Goal: Transaction & Acquisition: Subscribe to service/newsletter

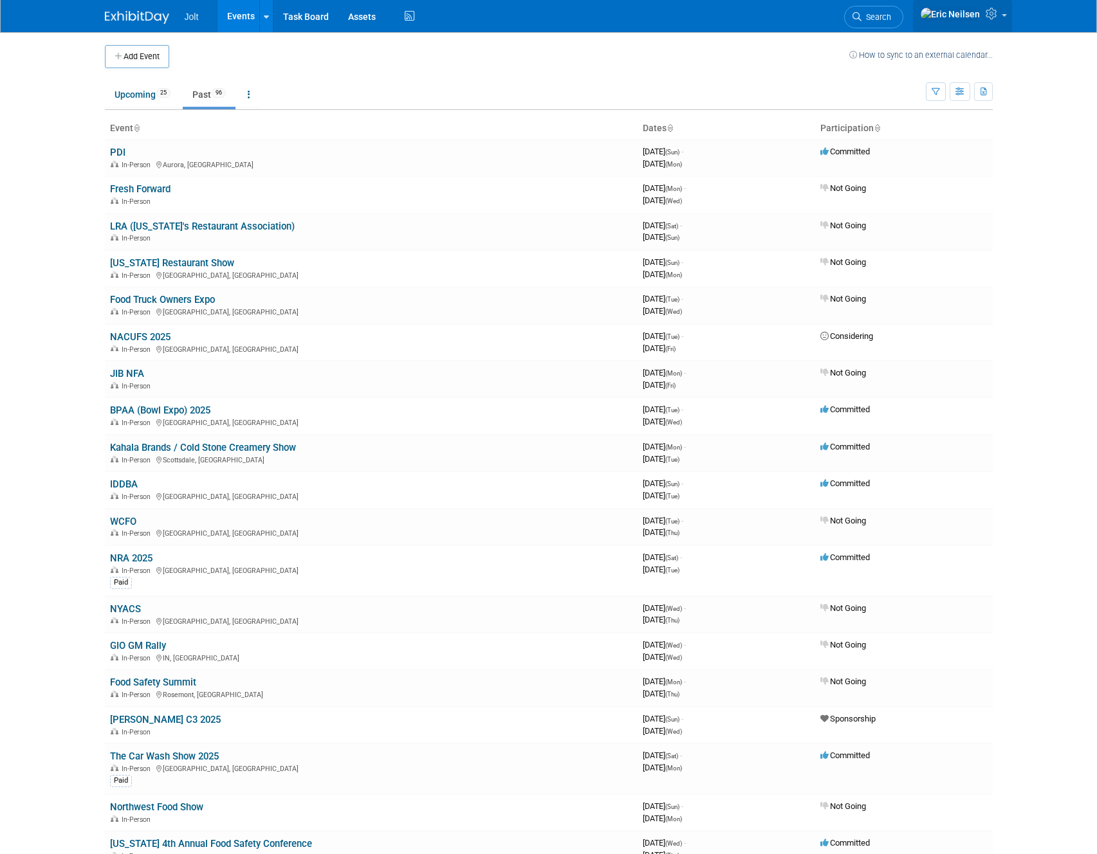
click at [1001, 17] on span at bounding box center [1003, 15] width 5 height 3
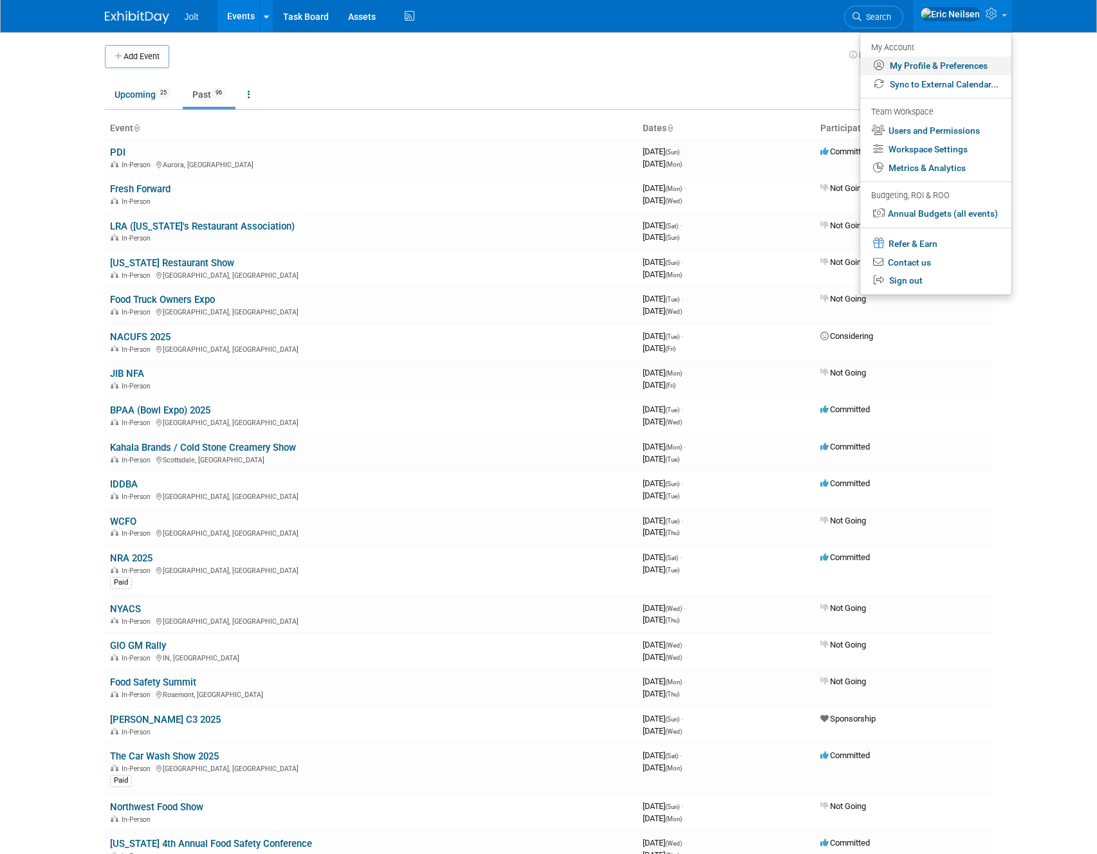
click at [940, 65] on link "My Profile & Preferences" at bounding box center [935, 66] width 151 height 19
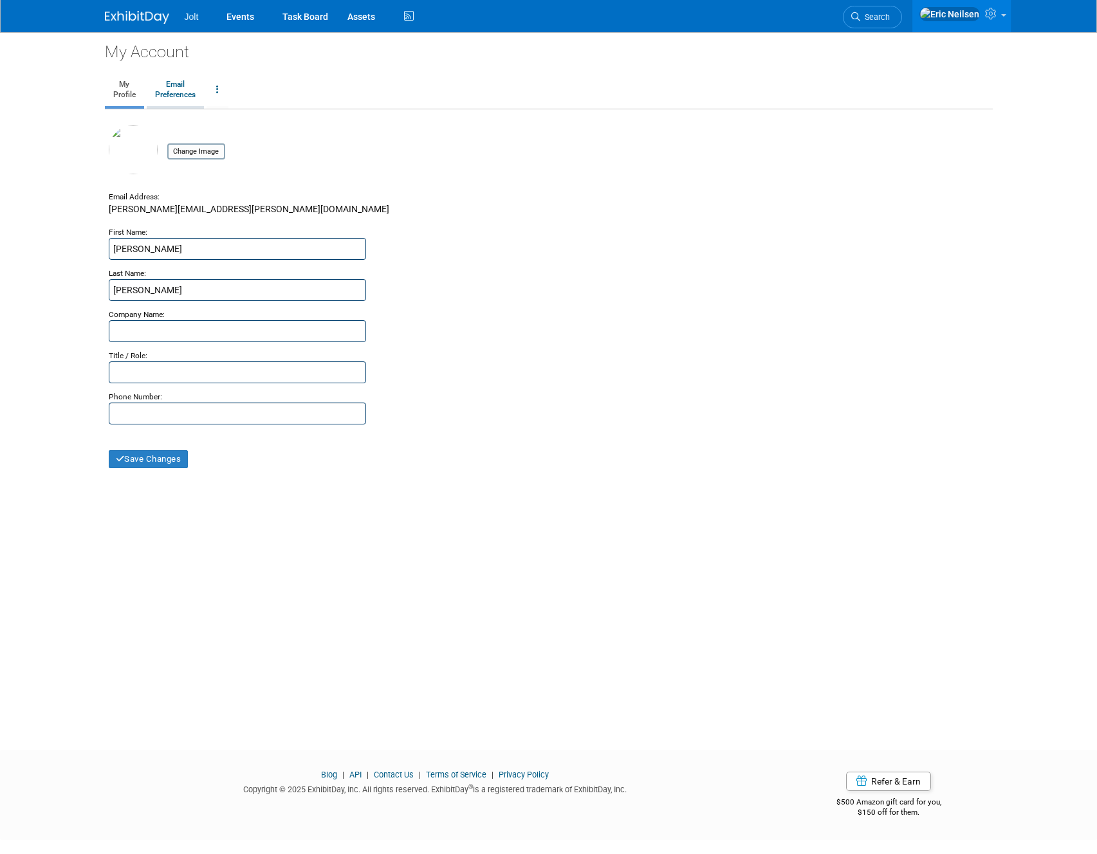
click at [182, 93] on link "Email Preferences" at bounding box center [175, 90] width 57 height 32
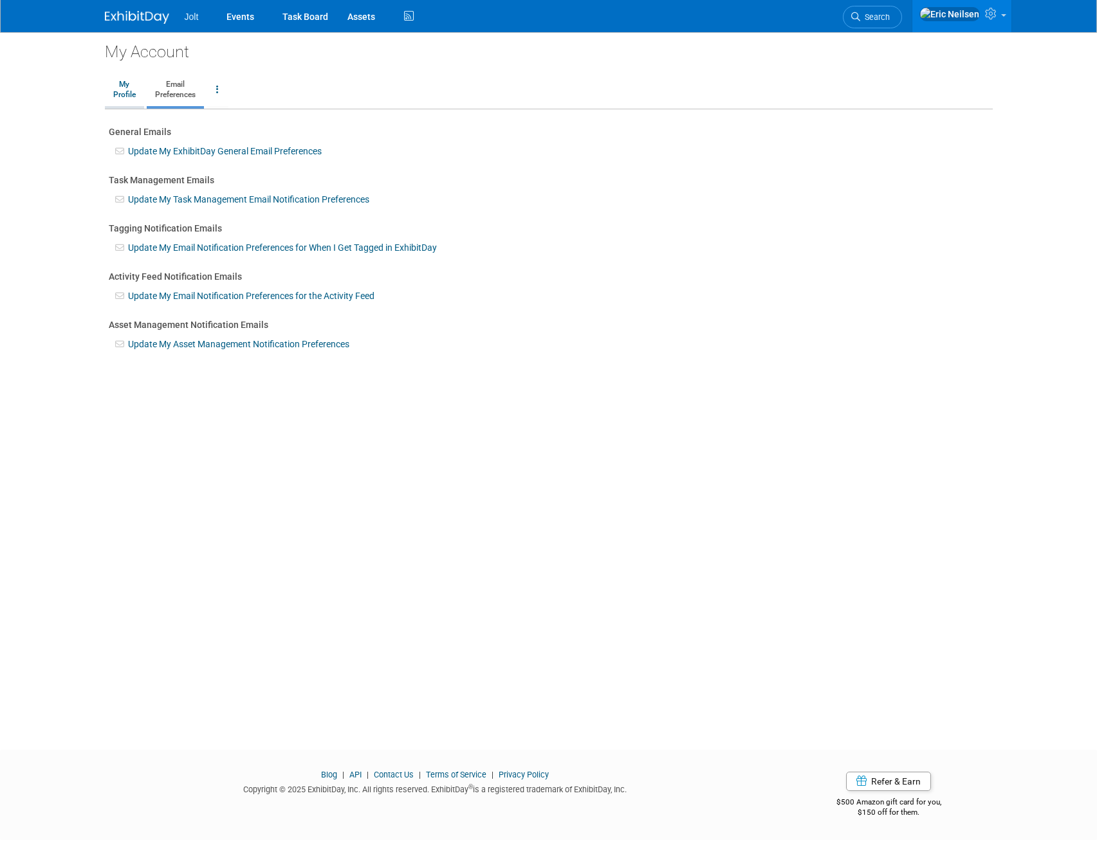
click at [127, 85] on link "My Profile" at bounding box center [124, 90] width 39 height 32
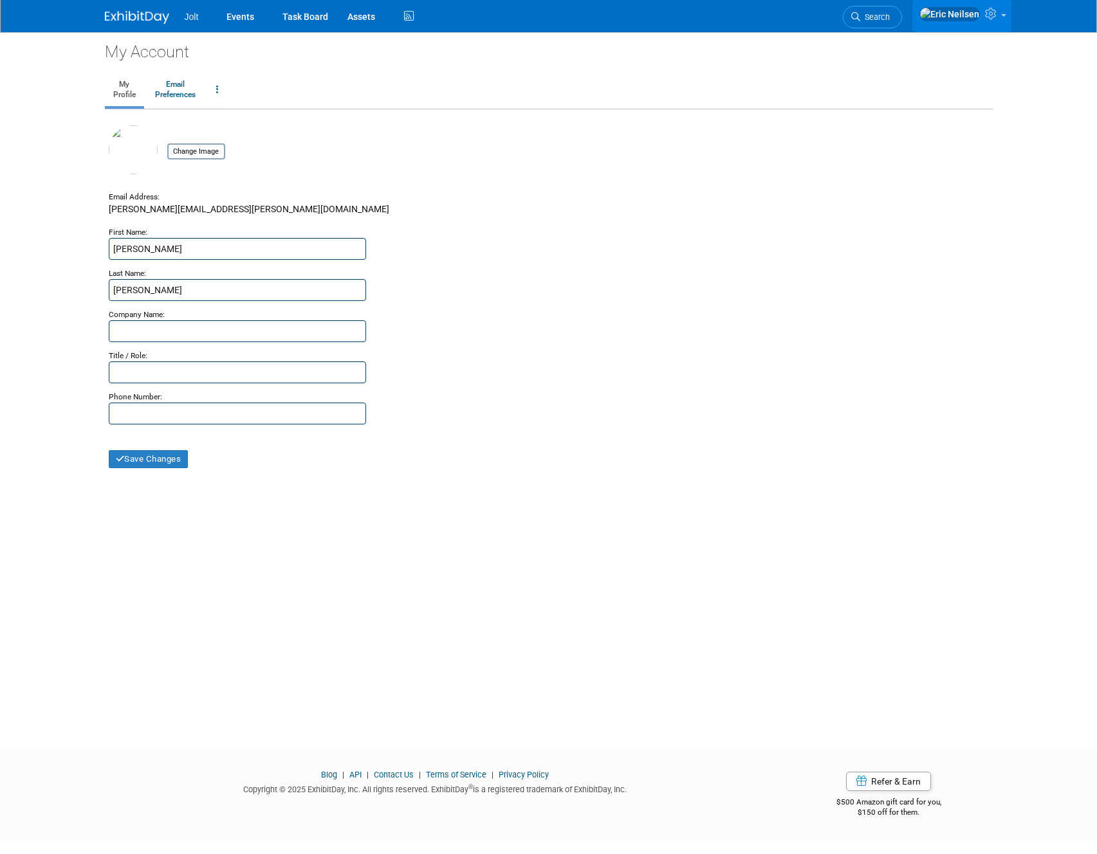
click at [987, 14] on icon at bounding box center [992, 14] width 15 height 12
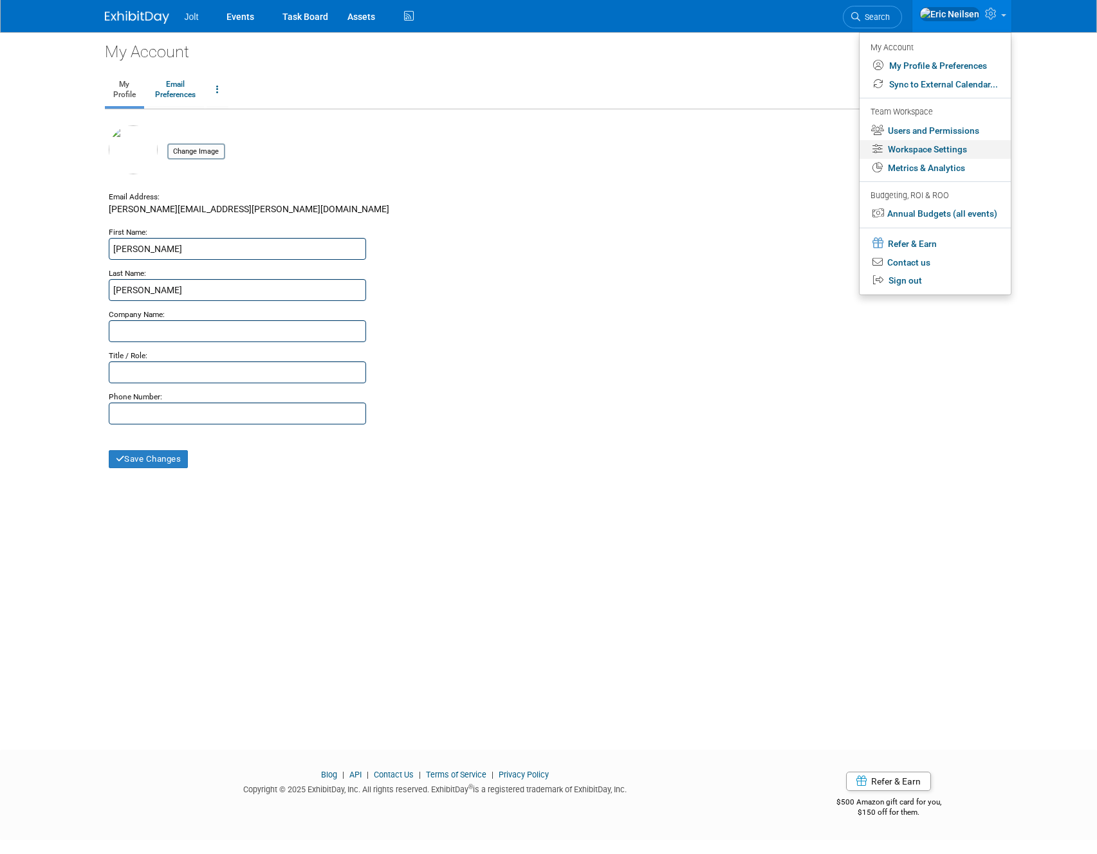
click at [915, 150] on link "Workspace Settings" at bounding box center [934, 149] width 151 height 19
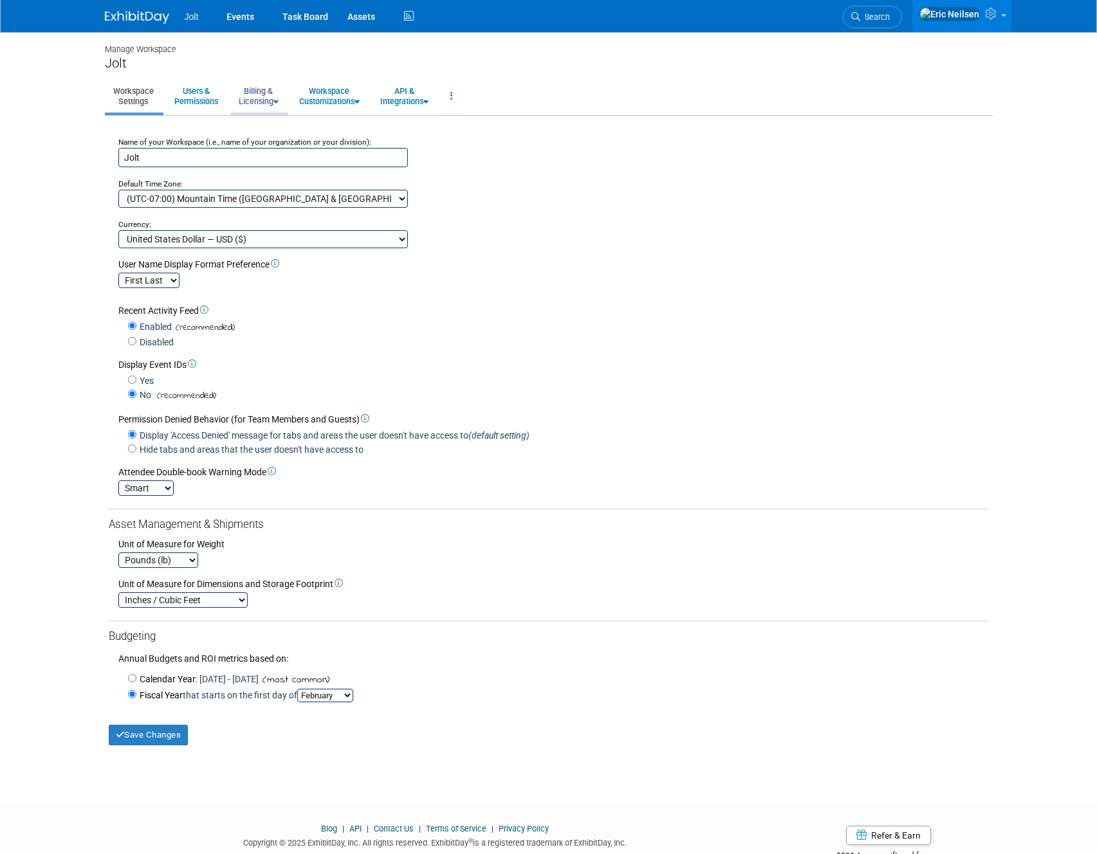
click at [246, 104] on link "Billing & Licensing" at bounding box center [258, 96] width 57 height 32
click at [253, 128] on link "Manage Plan / Subscription" at bounding box center [288, 125] width 116 height 19
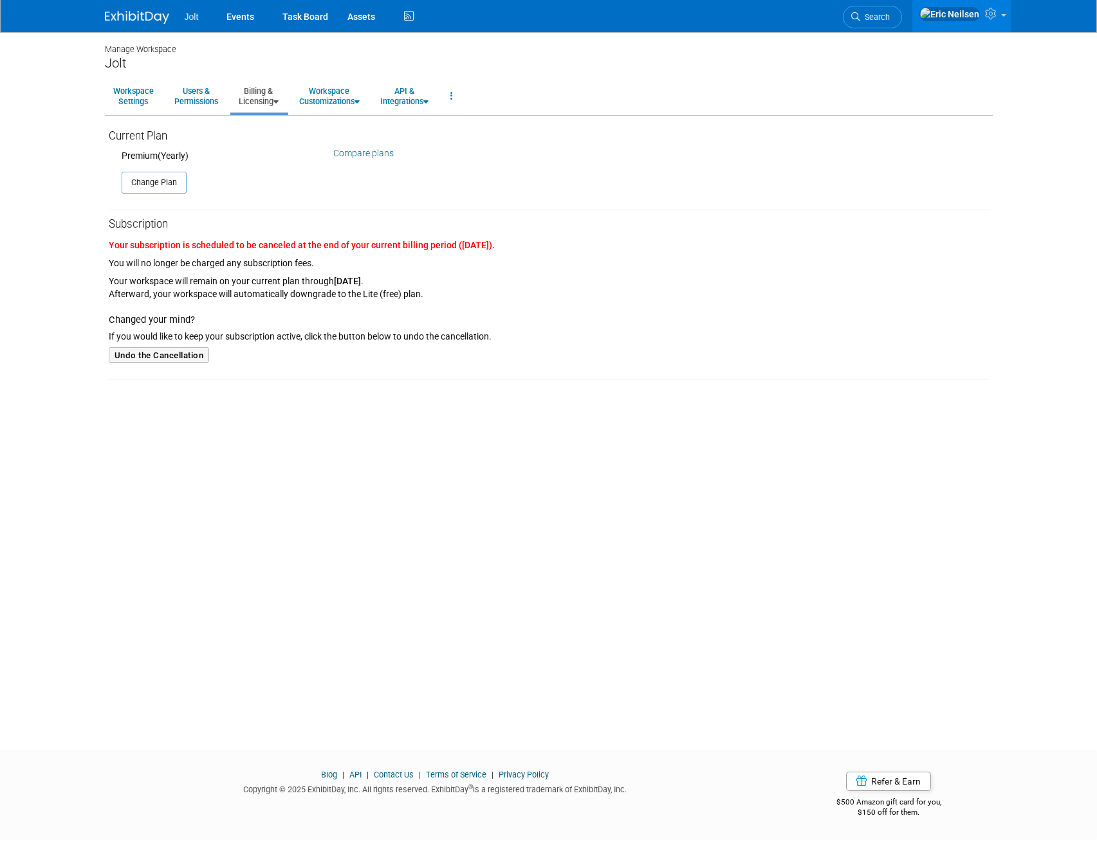
click at [357, 152] on link "Compare plans" at bounding box center [363, 153] width 60 height 10
click at [462, 97] on link at bounding box center [452, 96] width 22 height 32
click at [462, 98] on link at bounding box center [452, 96] width 22 height 32
click at [345, 154] on link "Compare plans" at bounding box center [363, 153] width 60 height 10
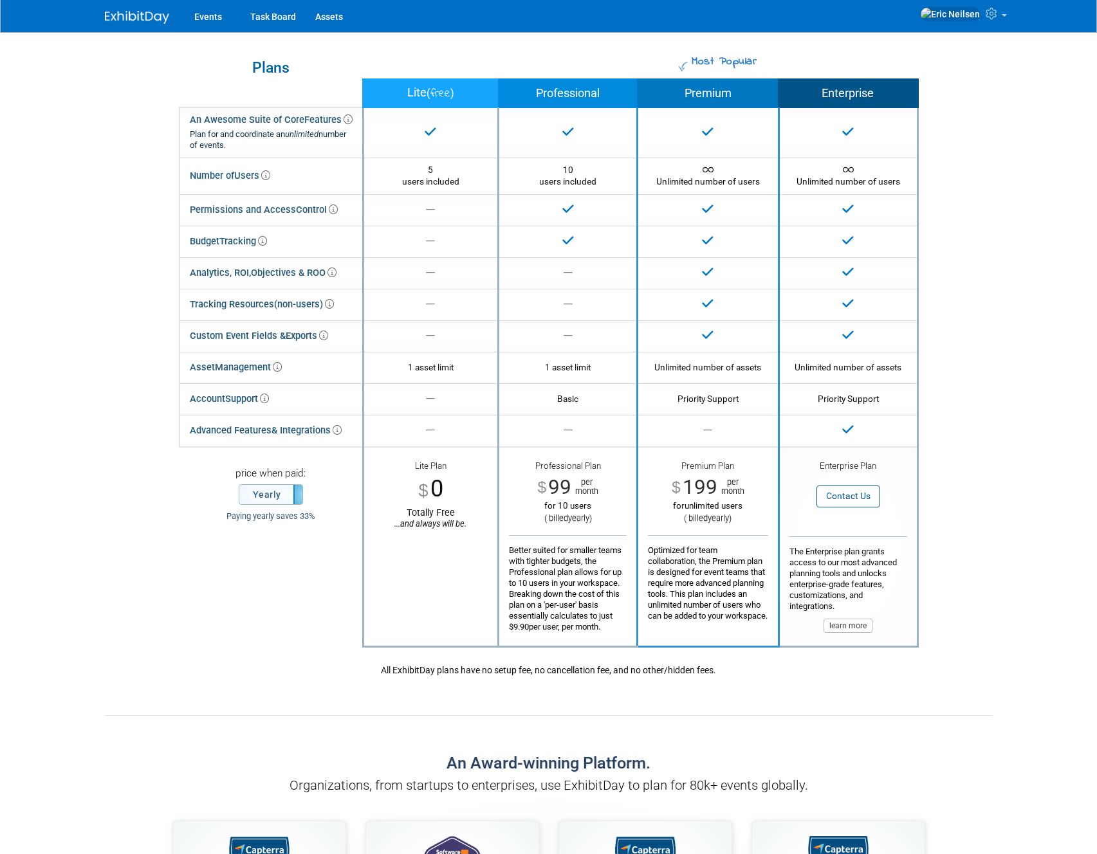
click at [122, 78] on div "Most Popular Plans Lite ( free ) Professional Premium Enterprise An Awesome Sui…" at bounding box center [549, 339] width 888 height 615
click at [276, 495] on label "Yearly" at bounding box center [270, 494] width 63 height 19
click at [276, 495] on label "Monthly" at bounding box center [270, 494] width 63 height 19
click at [276, 495] on label "Yearly" at bounding box center [270, 494] width 63 height 19
click at [276, 495] on label "Monthly" at bounding box center [270, 494] width 63 height 19
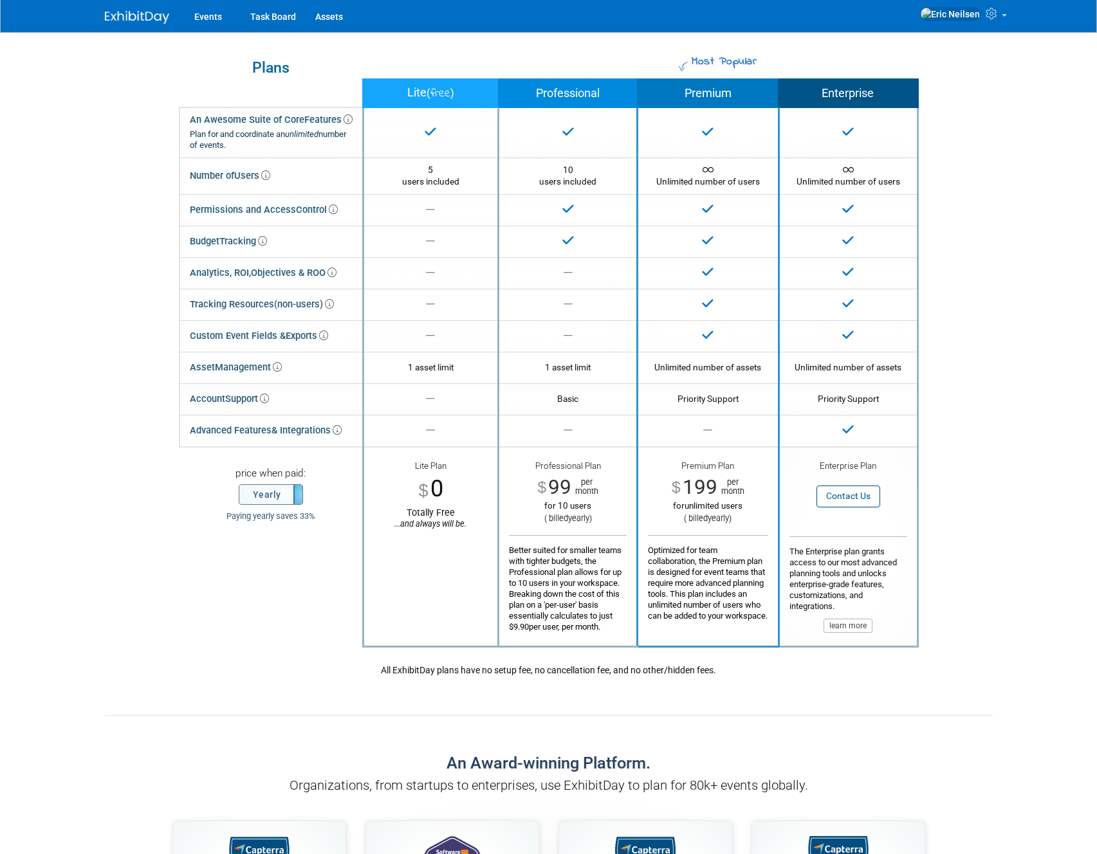
click at [263, 493] on label "Yearly" at bounding box center [270, 494] width 63 height 19
click at [263, 493] on label "Monthly" at bounding box center [270, 494] width 63 height 19
